Goal: Obtain resource: Download file/media

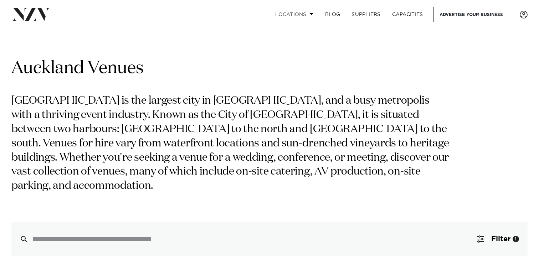
click at [312, 15] on link "Locations" at bounding box center [295, 14] width 50 height 15
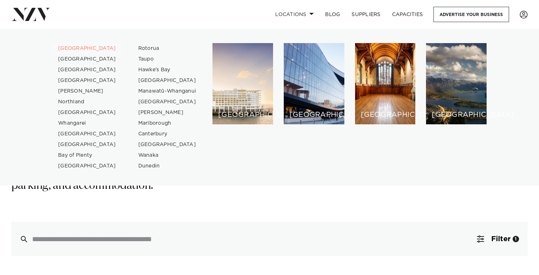
click at [58, 48] on link "[GEOGRAPHIC_DATA]" at bounding box center [87, 48] width 70 height 11
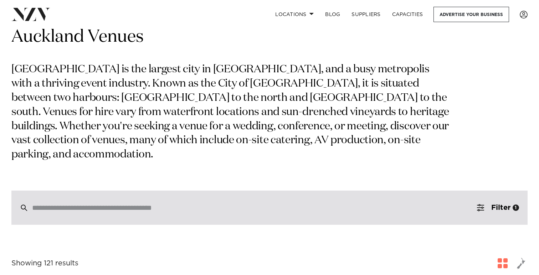
click at [187, 204] on input "search" at bounding box center [254, 208] width 445 height 8
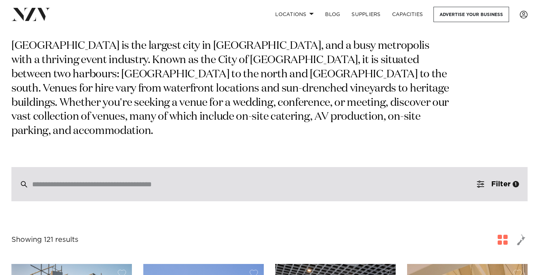
scroll to position [76, 0]
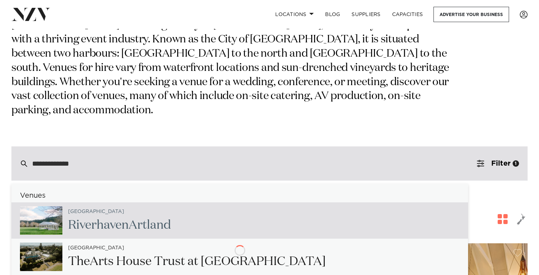
type input "**********"
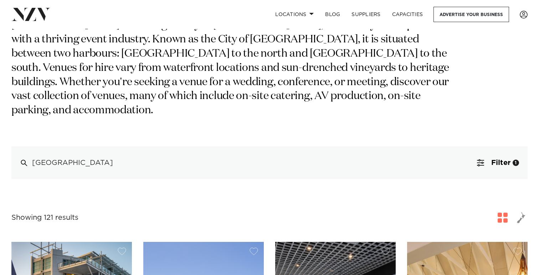
drag, startPoint x: 106, startPoint y: 148, endPoint x: 3, endPoint y: 148, distance: 102.7
click at [4, 150] on section "**********" at bounding box center [269, 74] width 539 height 212
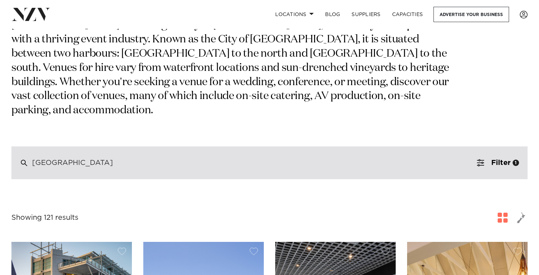
click at [119, 152] on div "Riverhaven Artland" at bounding box center [269, 163] width 516 height 33
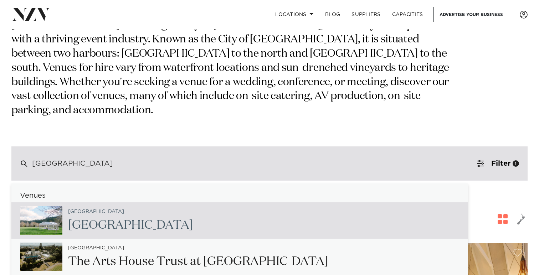
drag, startPoint x: 116, startPoint y: 151, endPoint x: 26, endPoint y: 148, distance: 89.5
click at [26, 148] on div "Riverhaven Artland" at bounding box center [269, 164] width 516 height 34
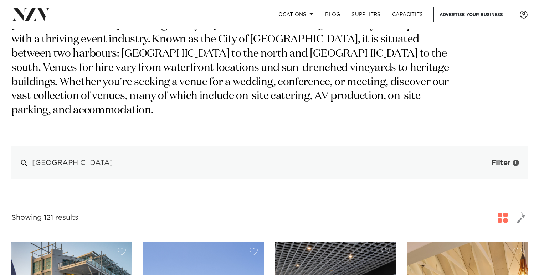
click at [486, 147] on button "Filter 1" at bounding box center [498, 163] width 59 height 33
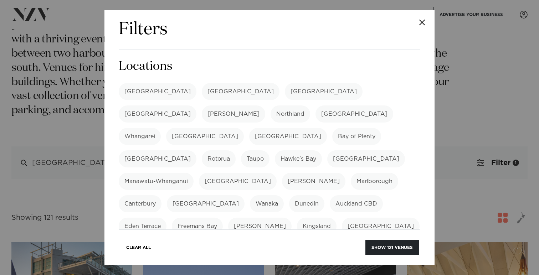
click at [140, 91] on label "[GEOGRAPHIC_DATA]" at bounding box center [158, 91] width 78 height 17
click at [127, 248] on button "Clear All" at bounding box center [138, 247] width 37 height 15
click at [148, 83] on label "[GEOGRAPHIC_DATA]" at bounding box center [158, 91] width 78 height 17
click at [376, 250] on button "Show 121 venues" at bounding box center [392, 247] width 53 height 15
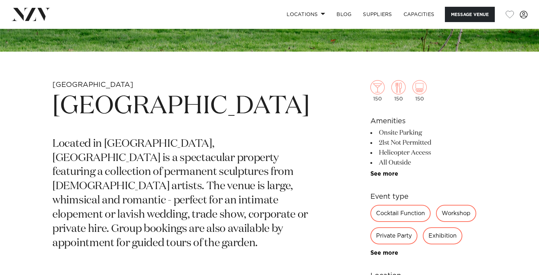
scroll to position [278, 0]
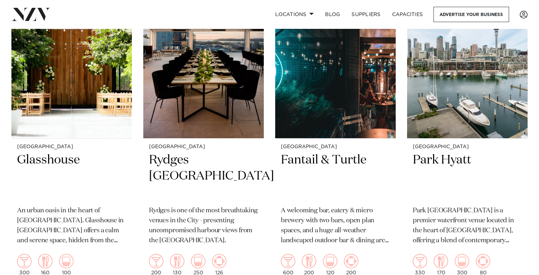
scroll to position [1624, 0]
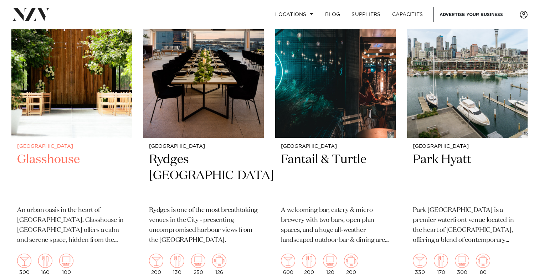
click at [62, 152] on h2 "Glasshouse" at bounding box center [71, 176] width 109 height 48
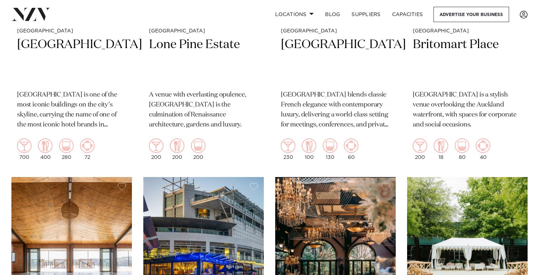
scroll to position [2404, 0]
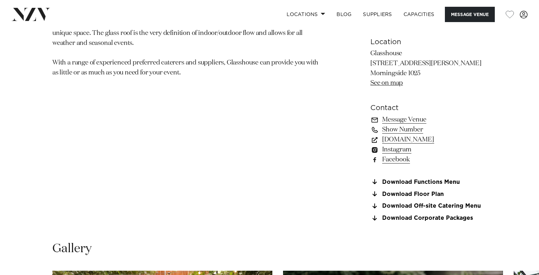
scroll to position [479, 0]
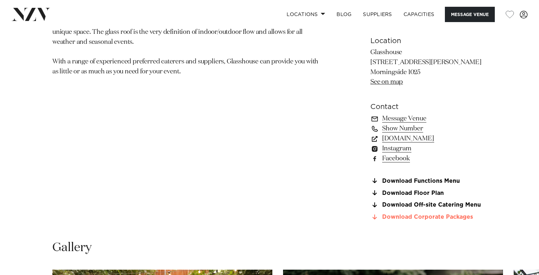
click at [396, 220] on link "Download Corporate Packages" at bounding box center [428, 217] width 116 height 6
